Goal: Information Seeking & Learning: Learn about a topic

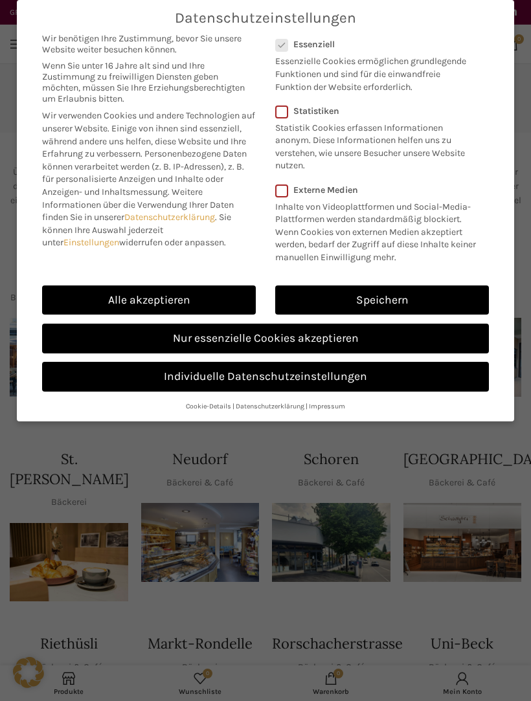
click at [218, 298] on link "Alle akzeptieren" at bounding box center [149, 301] width 214 height 30
checkbox input "true"
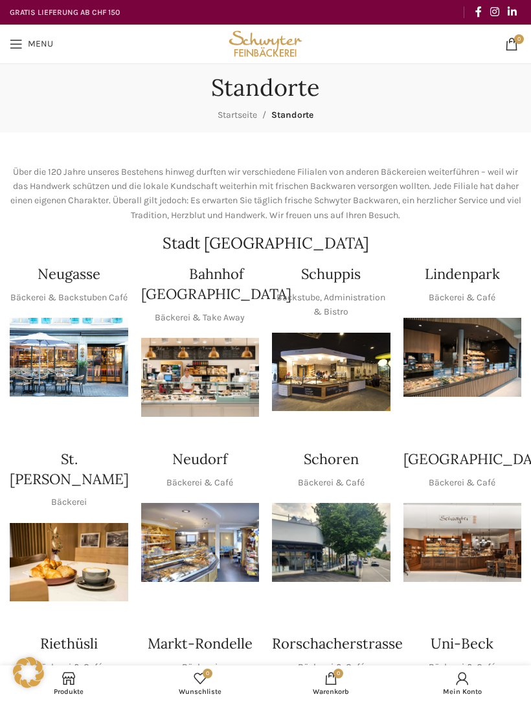
click at [348, 378] on img "1 / 1" at bounding box center [331, 372] width 119 height 79
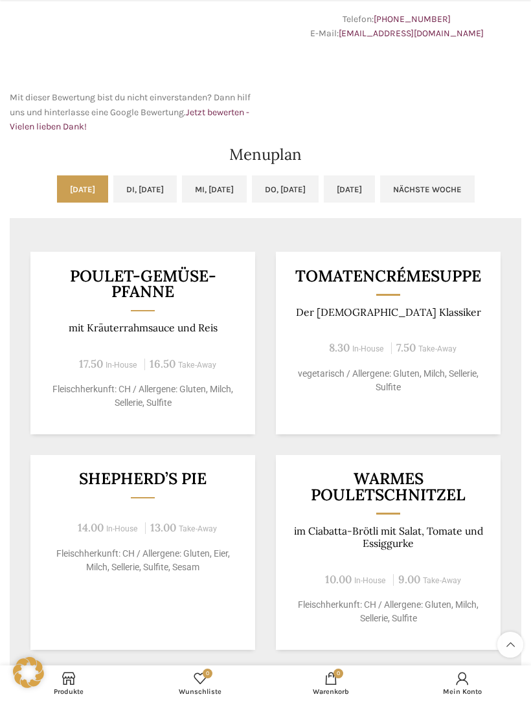
scroll to position [473, 0]
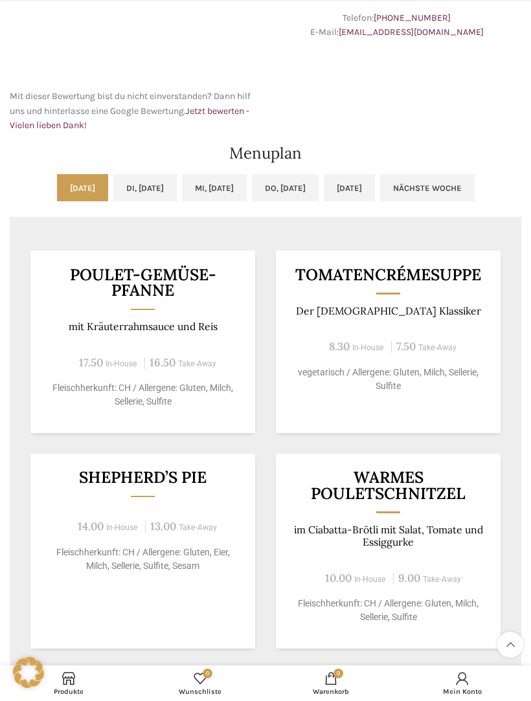
click at [375, 192] on link "Fr, 10.10.2025" at bounding box center [349, 187] width 51 height 27
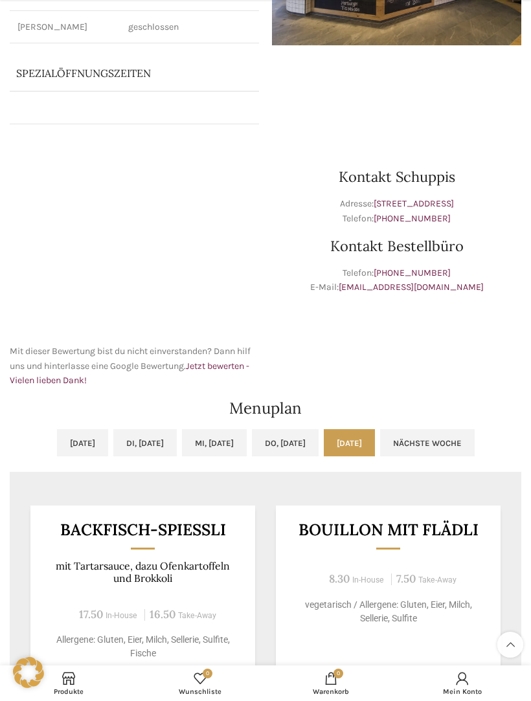
scroll to position [251, 0]
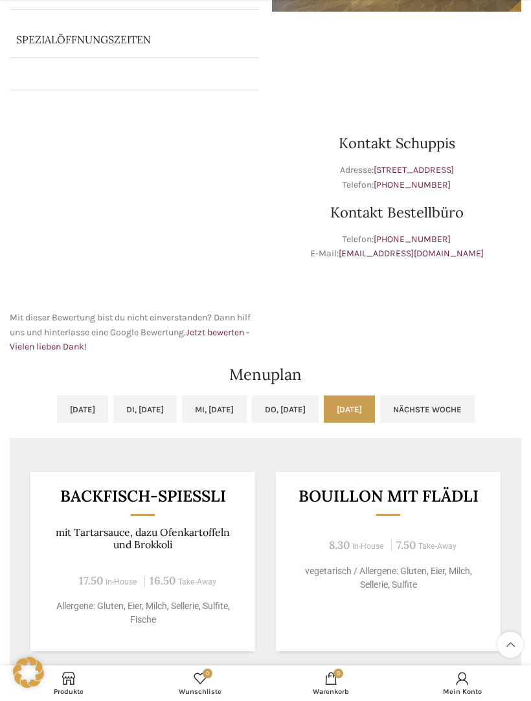
click at [230, 405] on link "Mi, 08.10.2025" at bounding box center [214, 409] width 65 height 27
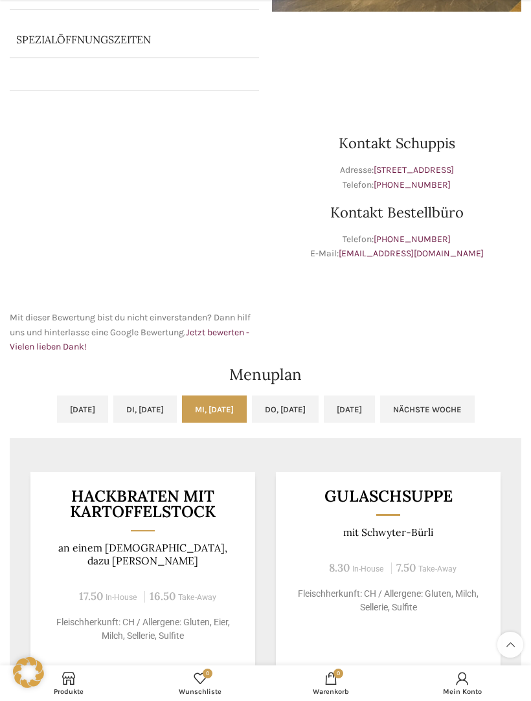
click at [314, 406] on link "Do, 09.10.2025" at bounding box center [285, 409] width 67 height 27
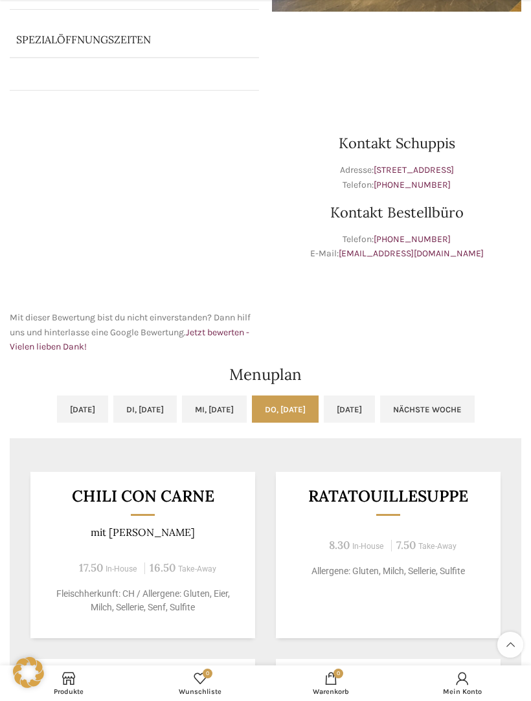
click at [149, 418] on link "Di, 07.10.2025" at bounding box center [144, 409] width 63 height 27
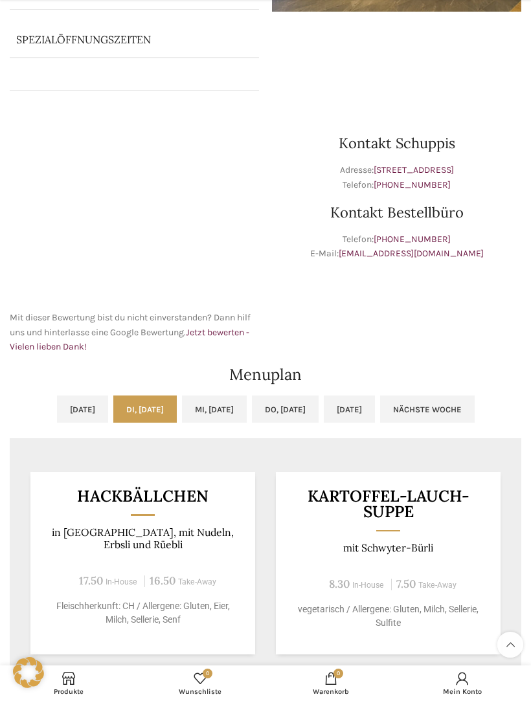
click at [65, 411] on link "Mo, 06.10.2025" at bounding box center [82, 409] width 51 height 27
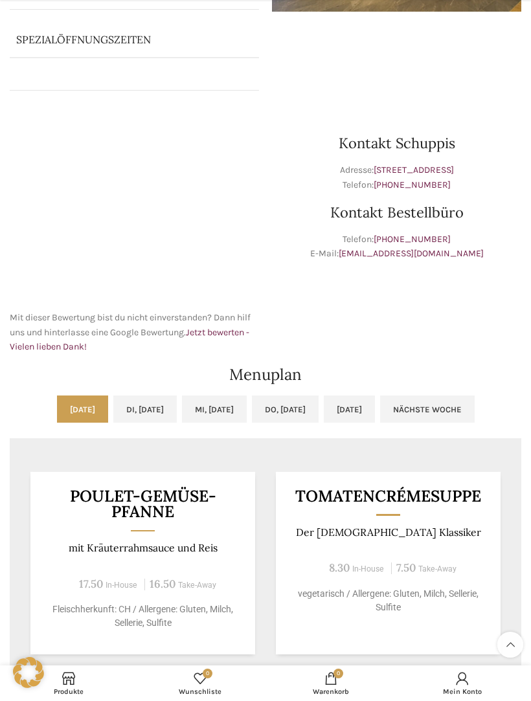
click at [319, 416] on link "Do, 09.10.2025" at bounding box center [285, 409] width 67 height 27
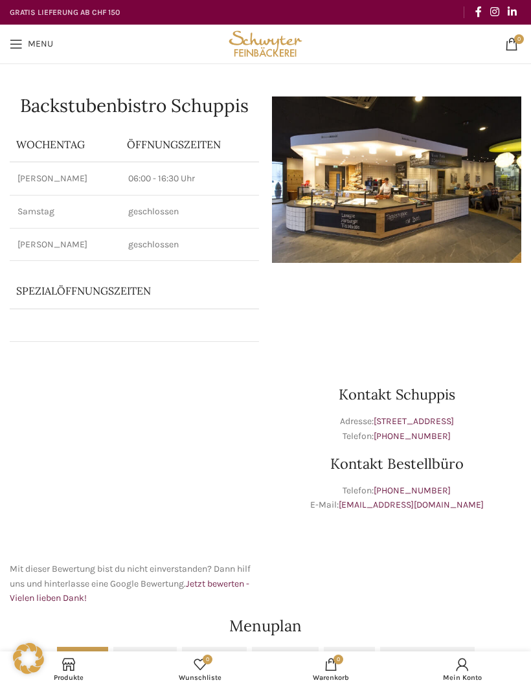
scroll to position [255, 0]
